Goal: Transaction & Acquisition: Purchase product/service

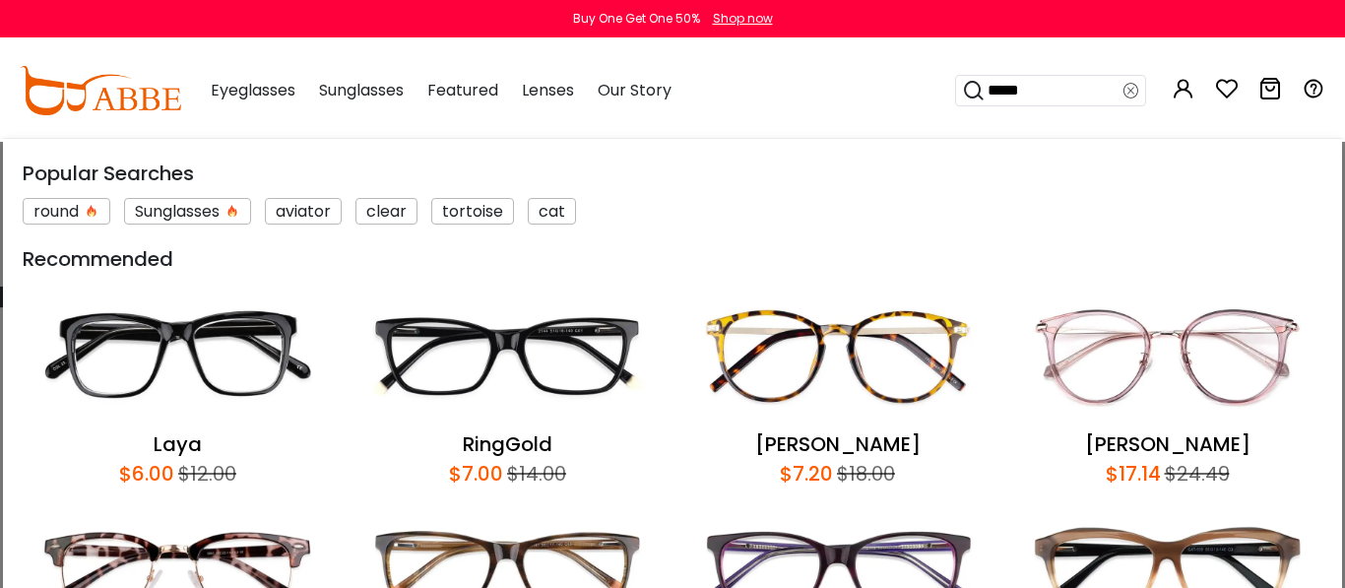
type input "*****"
click at [1081, 90] on input "*****" at bounding box center [1055, 91] width 138 height 30
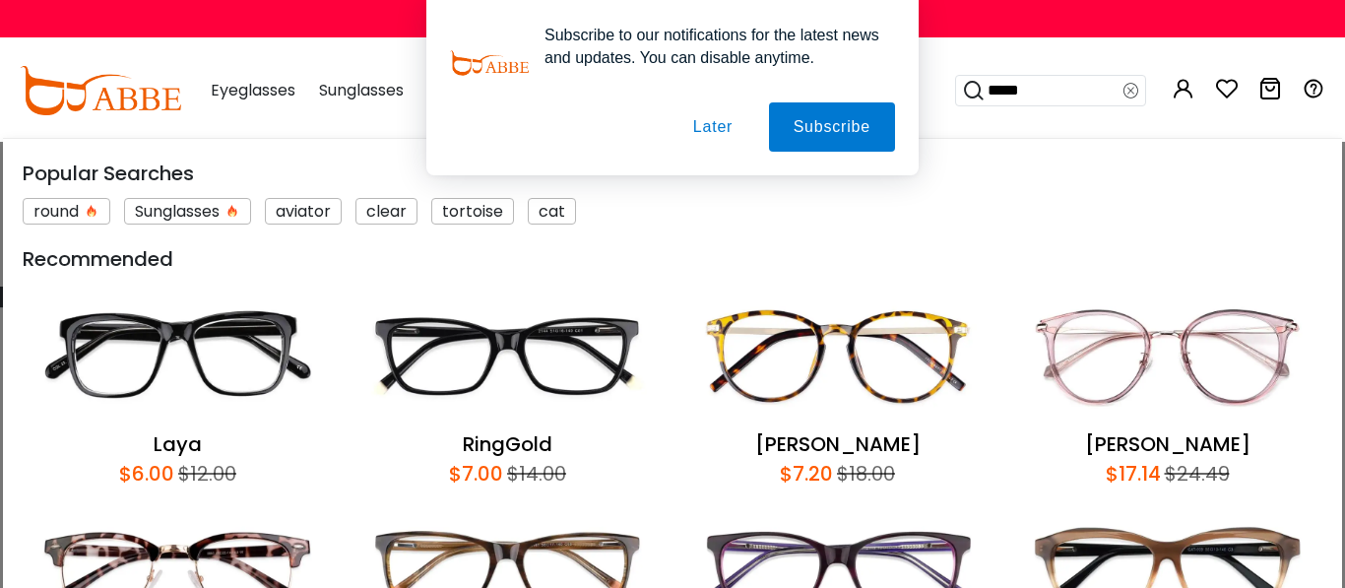
click at [0, 0] on button "Later" at bounding box center [0, 0] width 0 height 0
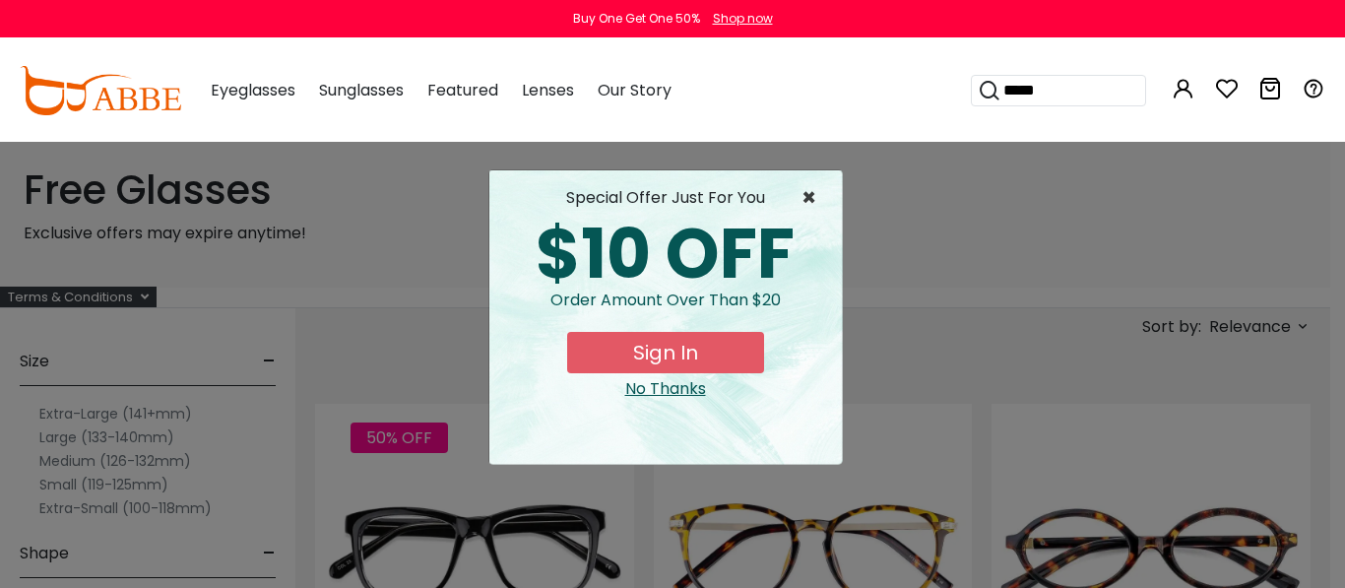
click at [814, 200] on span "×" at bounding box center [814, 198] width 25 height 24
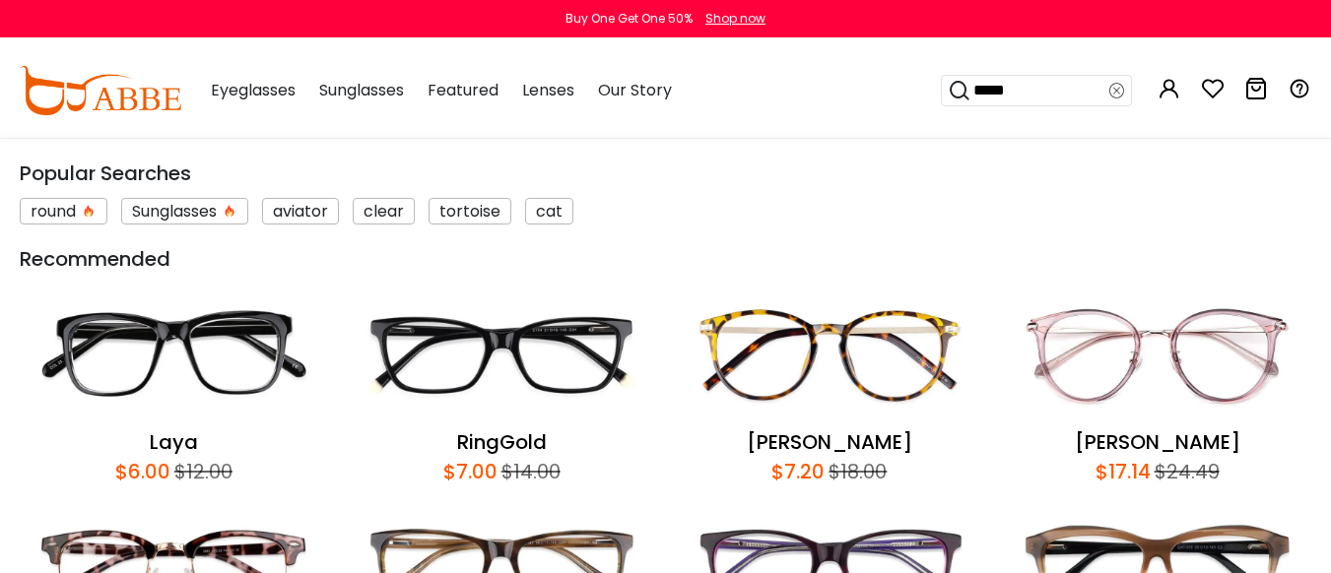
click at [1080, 93] on input "*****" at bounding box center [1040, 91] width 138 height 30
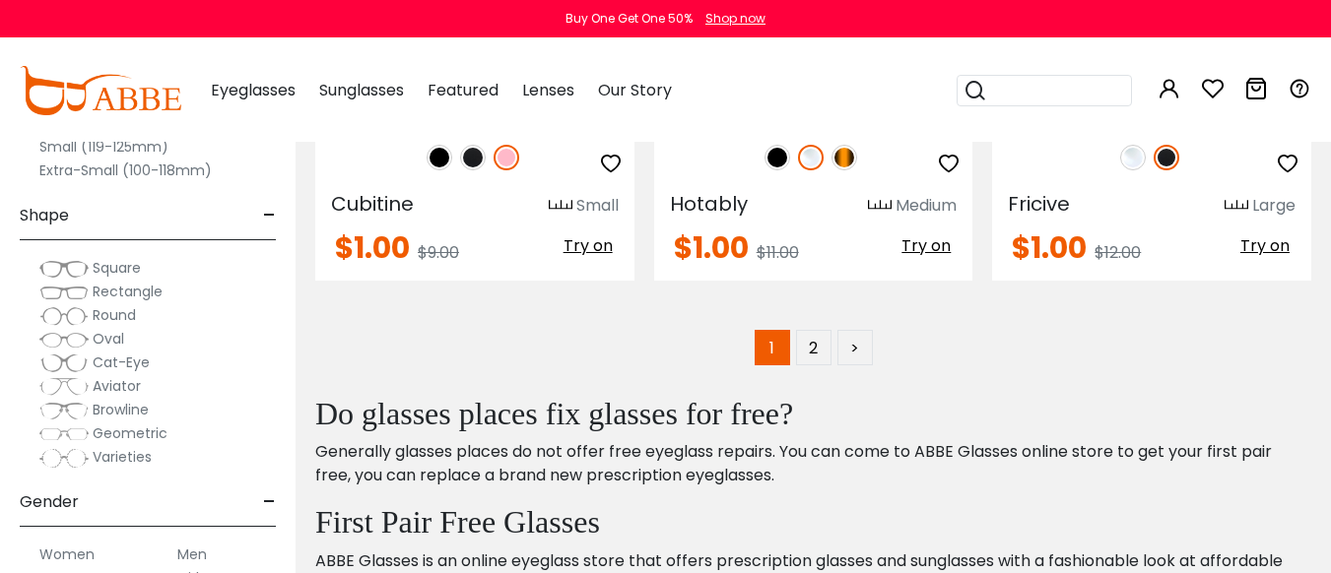
scroll to position [9111, 0]
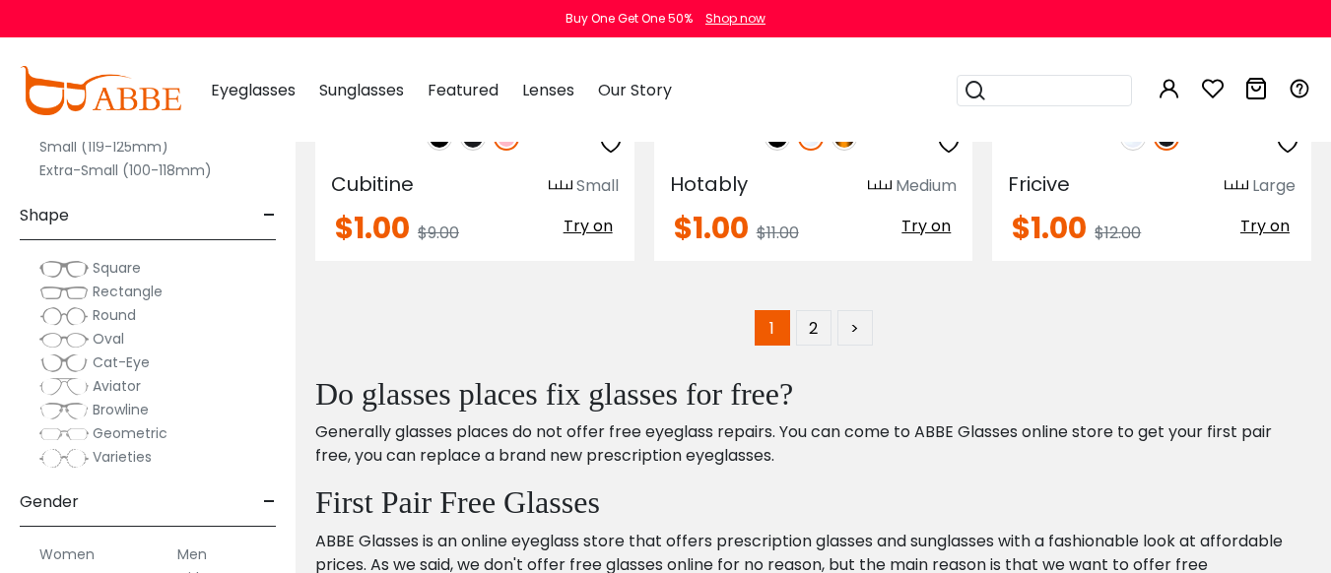
click at [74, 368] on img at bounding box center [63, 364] width 49 height 20
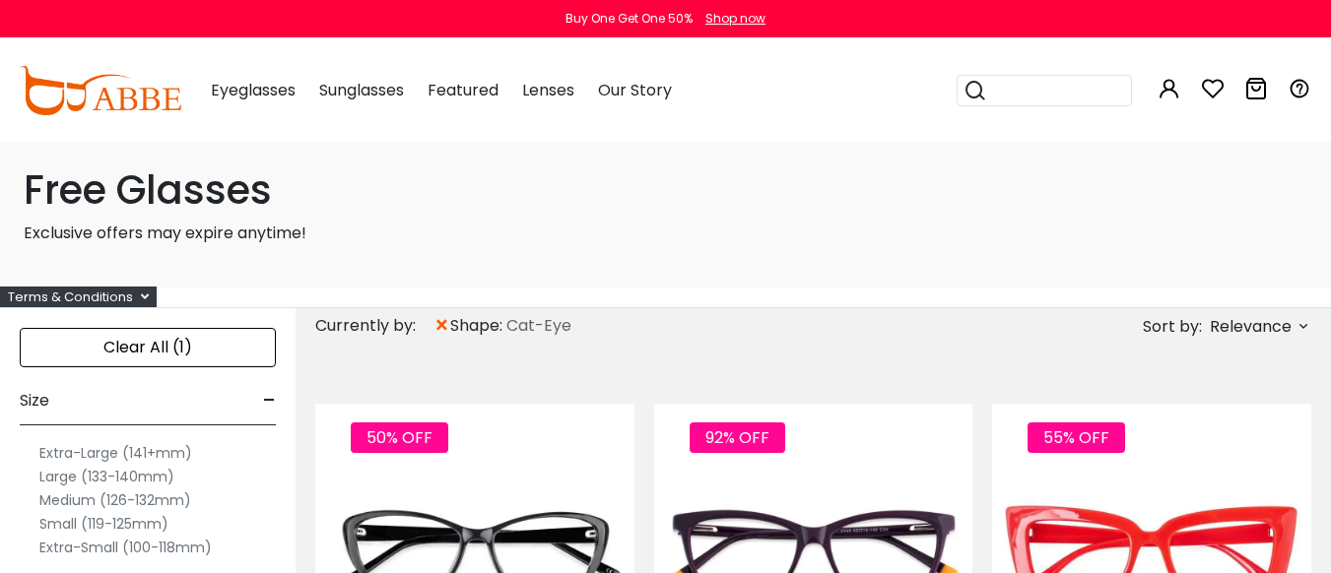
click at [99, 528] on label "Small (119-125mm)" at bounding box center [103, 524] width 129 height 24
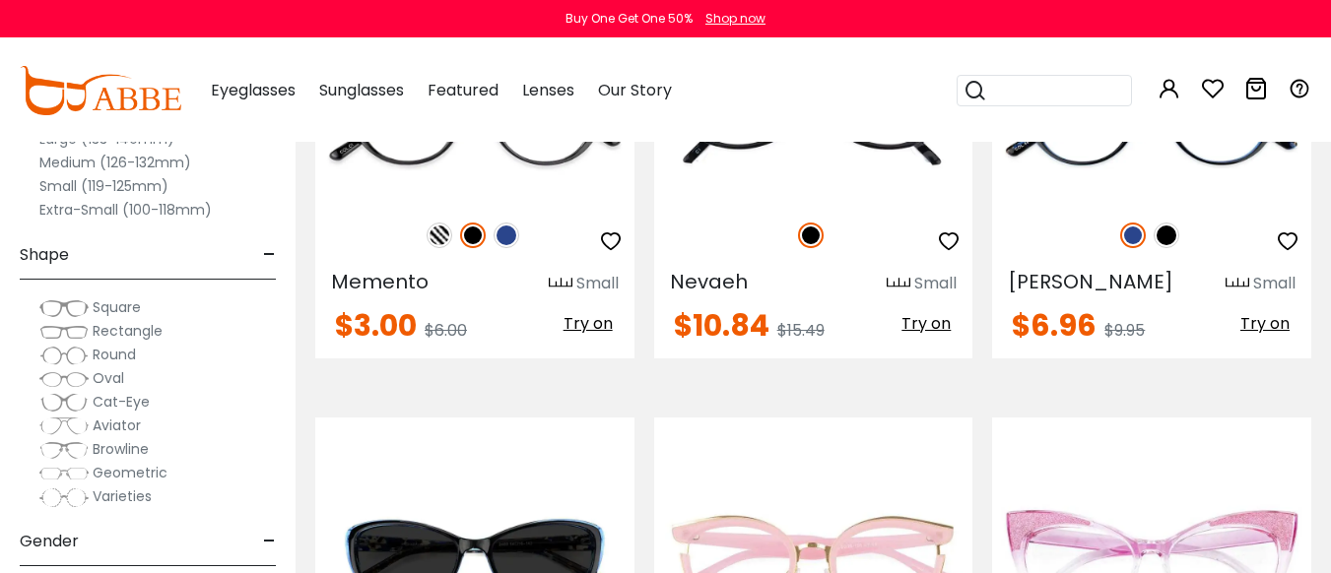
scroll to position [554, 0]
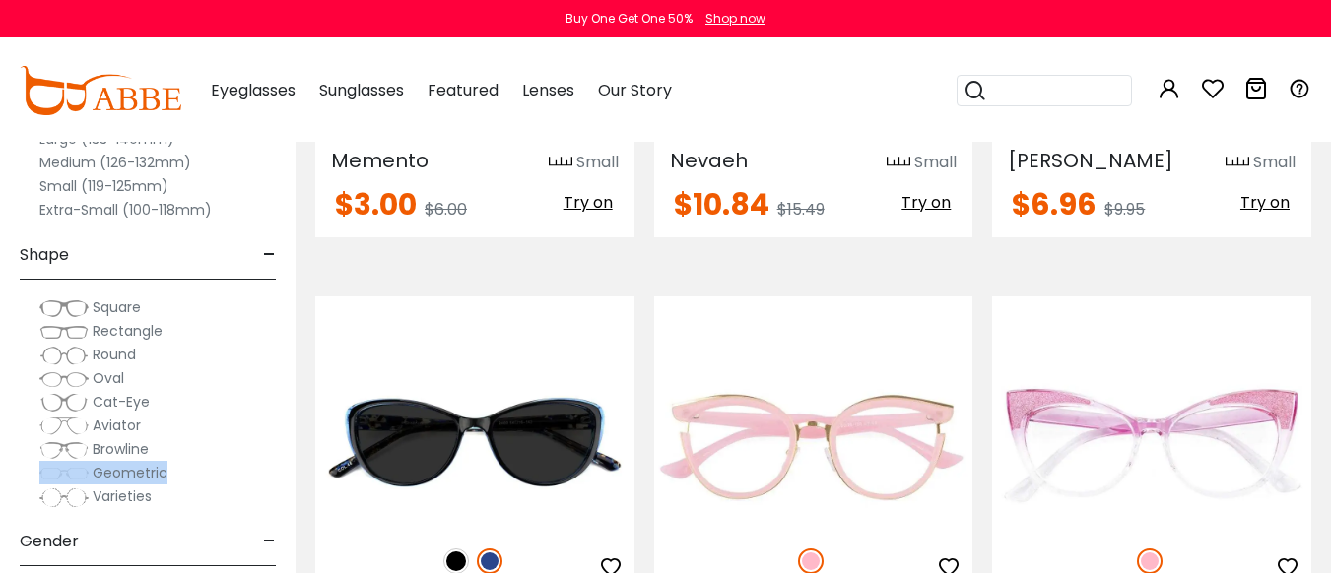
drag, startPoint x: 228, startPoint y: 438, endPoint x: 226, endPoint y: 481, distance: 42.4
click at [226, 481] on div "Square Rectangle Round Oval" at bounding box center [148, 401] width 276 height 213
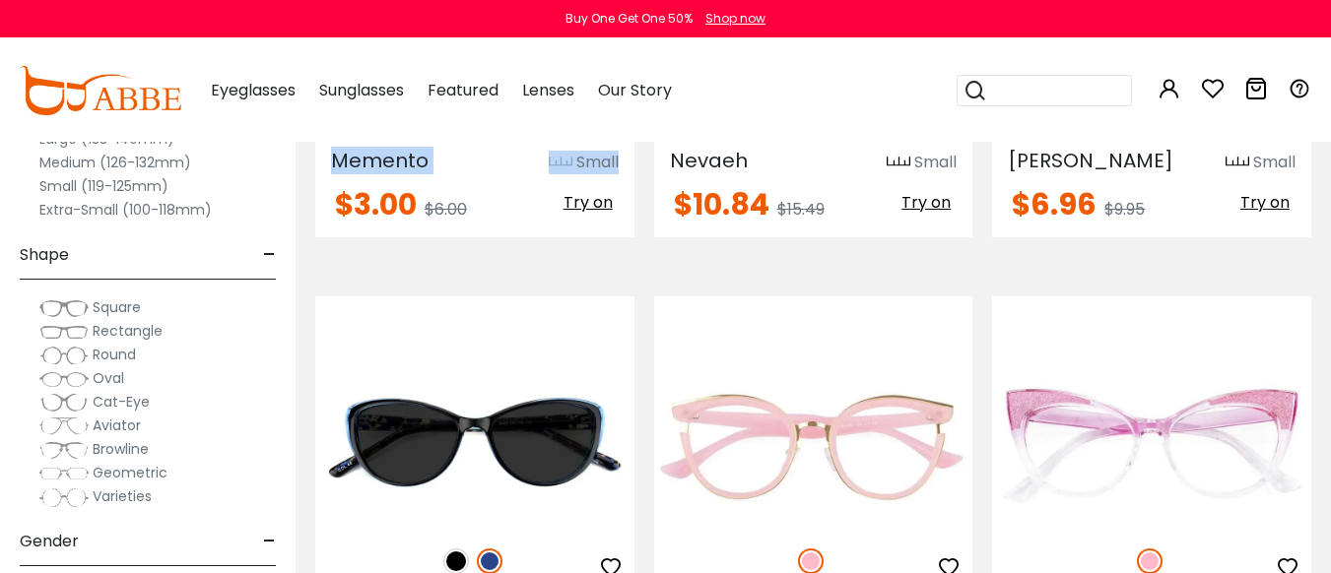
drag, startPoint x: 305, startPoint y: 169, endPoint x: 317, endPoint y: 226, distance: 57.4
click at [317, 226] on div "50% OFF Memento Small $3.00 Try on" at bounding box center [474, 43] width 339 height 388
click at [265, 543] on span "-" at bounding box center [269, 541] width 13 height 47
click at [265, 543] on span "+" at bounding box center [268, 541] width 16 height 47
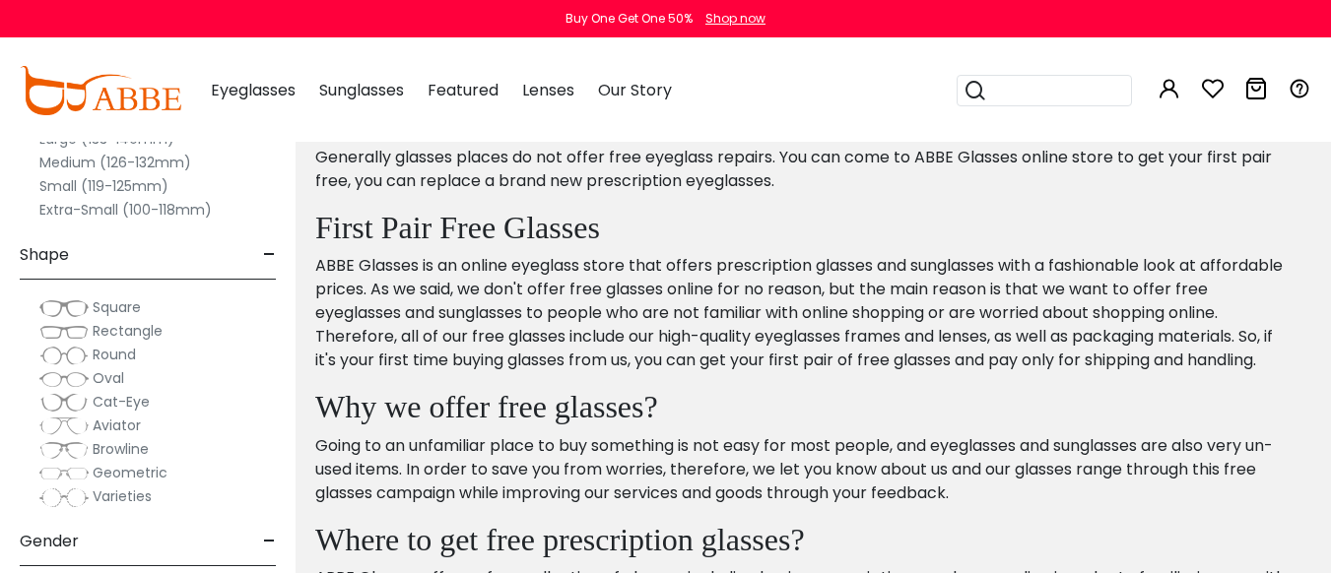
scroll to position [1251, 0]
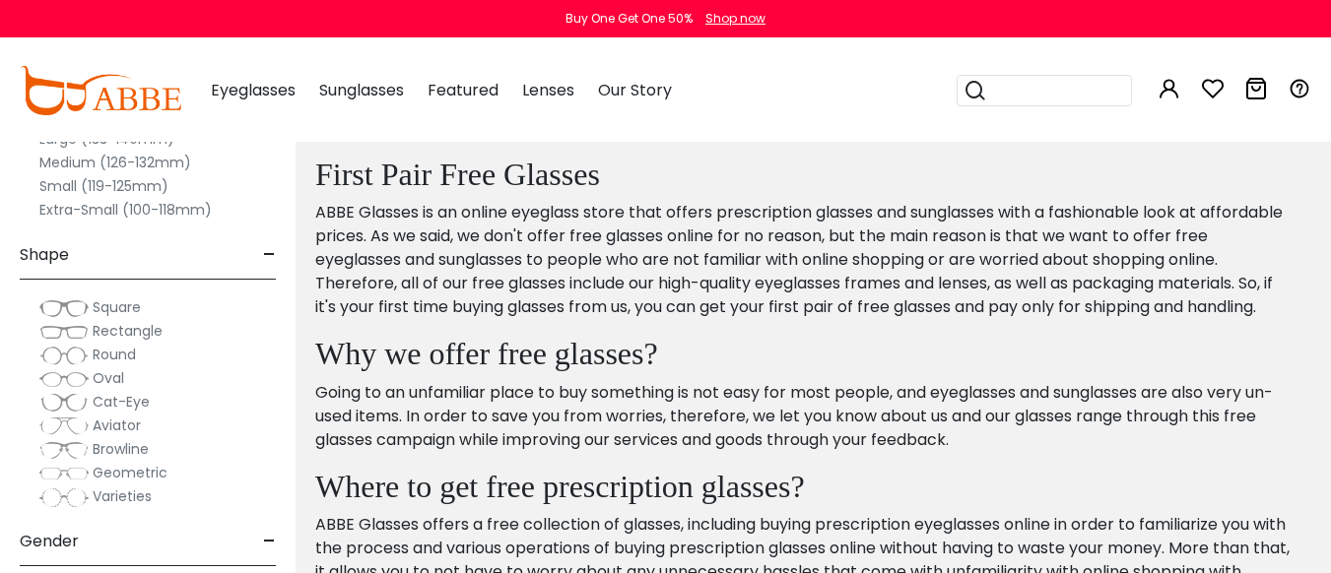
click at [79, 404] on img at bounding box center [63, 403] width 49 height 20
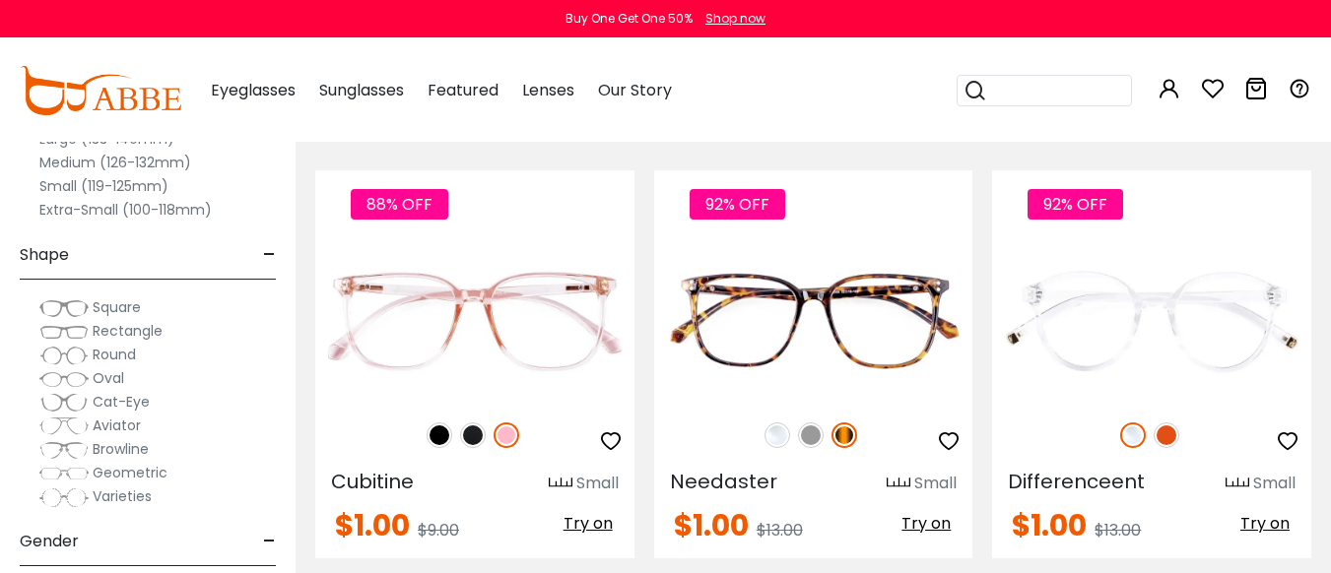
scroll to position [1182, 0]
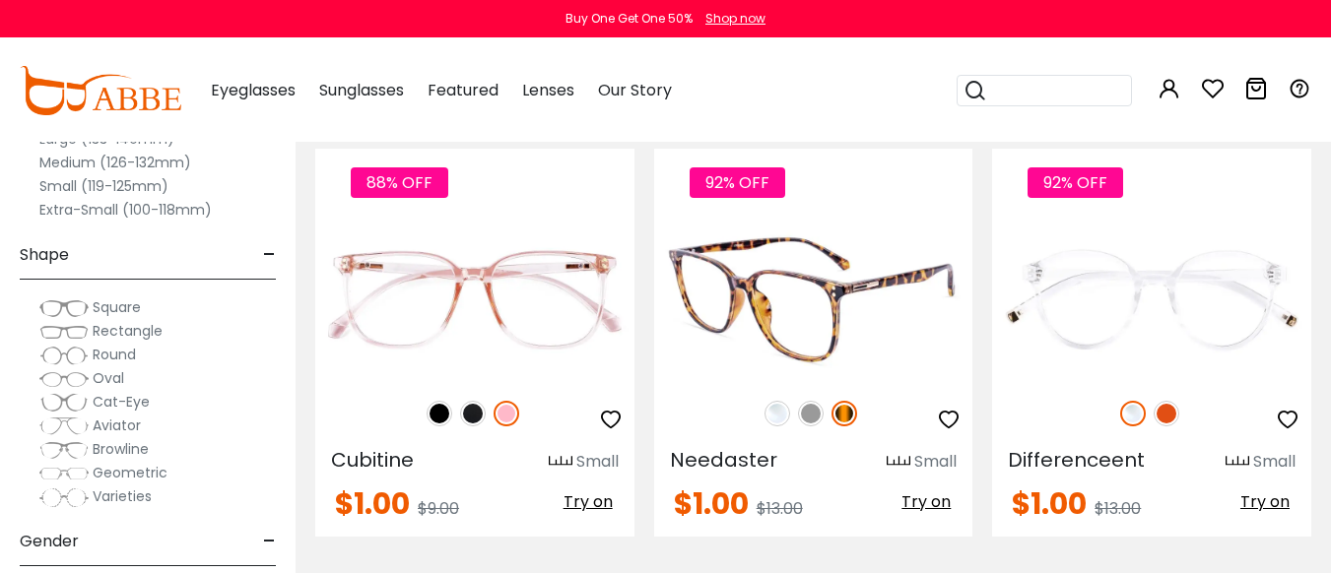
click at [930, 500] on span "Try on" at bounding box center [925, 501] width 49 height 23
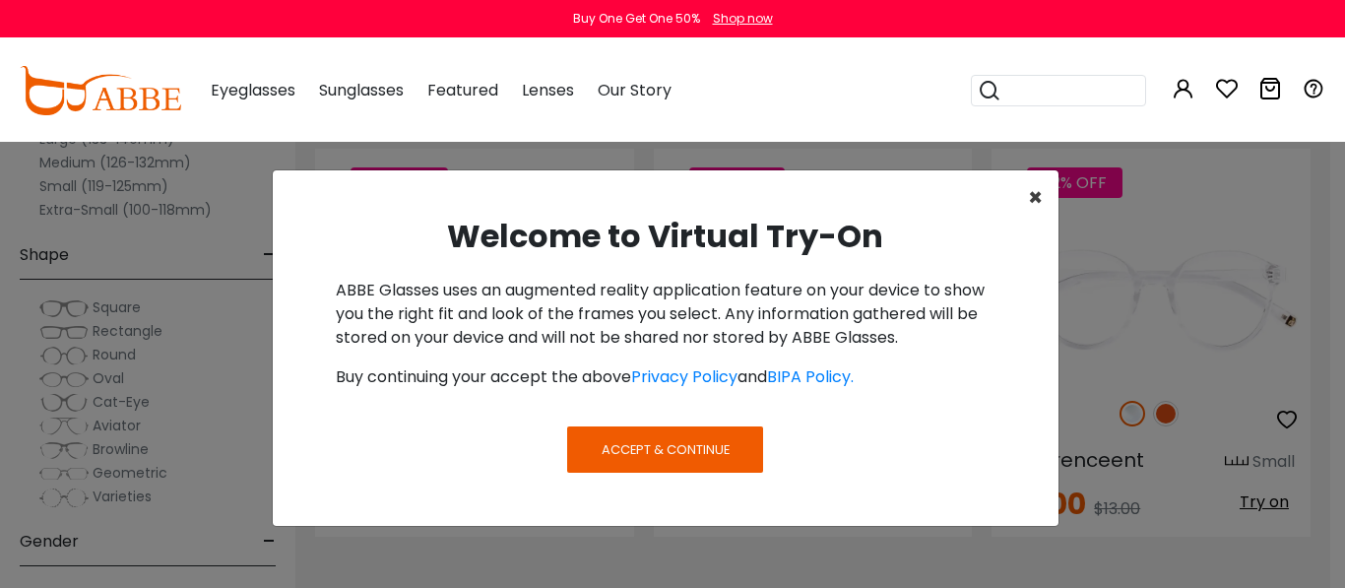
click at [1038, 201] on span "×" at bounding box center [1035, 197] width 15 height 33
